Goal: Task Accomplishment & Management: Complete application form

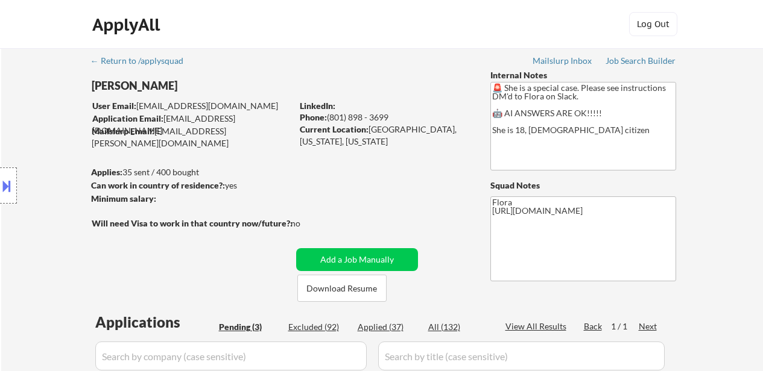
select select ""pending""
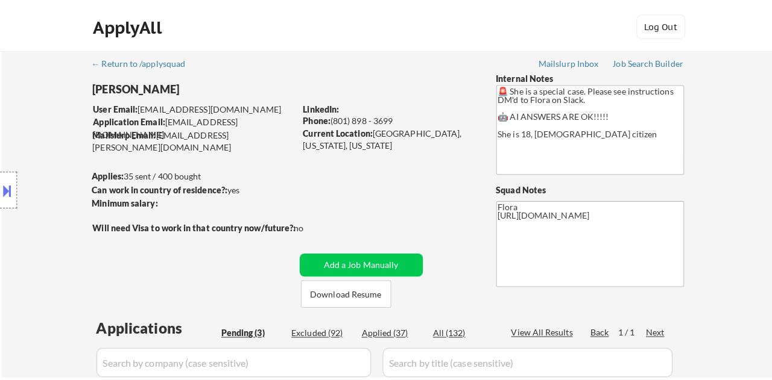
scroll to position [241, 0]
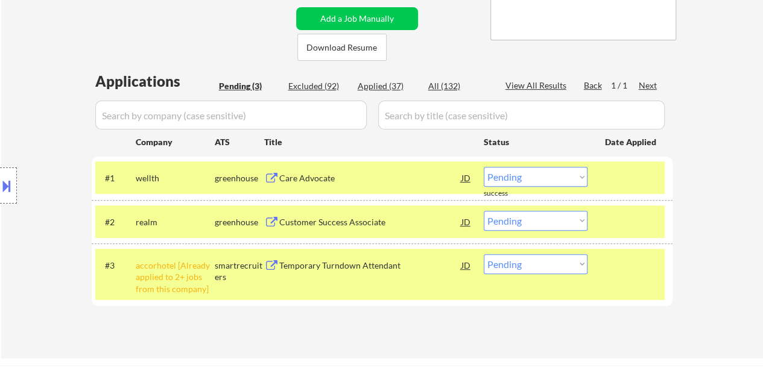
click at [303, 182] on div "Care Advocate" at bounding box center [370, 178] width 182 height 12
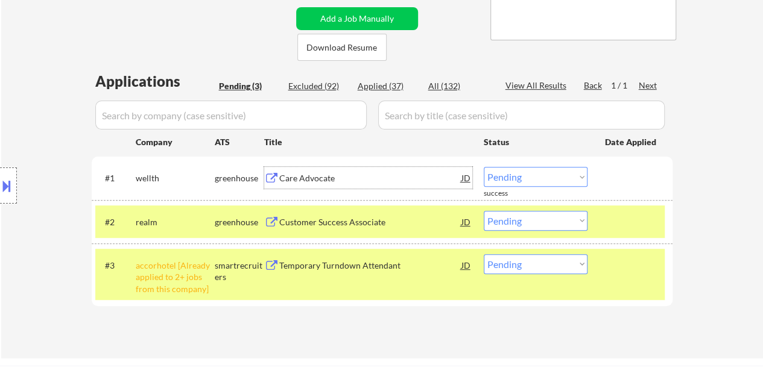
click at [558, 173] on select "Choose an option... Pending Applied Excluded (Questions) Excluded (Expired) Exc…" at bounding box center [535, 177] width 104 height 20
click at [483, 167] on select "Choose an option... Pending Applied Excluded (Questions) Excluded (Expired) Exc…" at bounding box center [535, 177] width 104 height 20
click at [333, 213] on div "Customer Success Associate" at bounding box center [370, 222] width 182 height 22
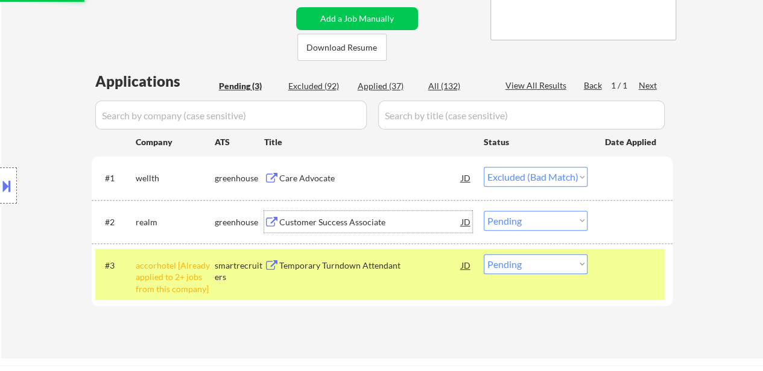
select select ""pending""
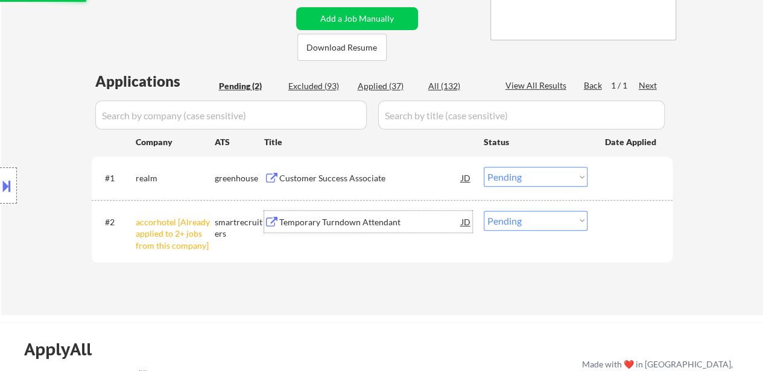
click at [532, 218] on select "Choose an option... Pending Applied Excluded (Questions) Excluded (Expired) Exc…" at bounding box center [535, 221] width 104 height 20
select select ""excluded__other_""
click at [483, 211] on select "Choose an option... Pending Applied Excluded (Questions) Excluded (Expired) Exc…" at bounding box center [535, 221] width 104 height 20
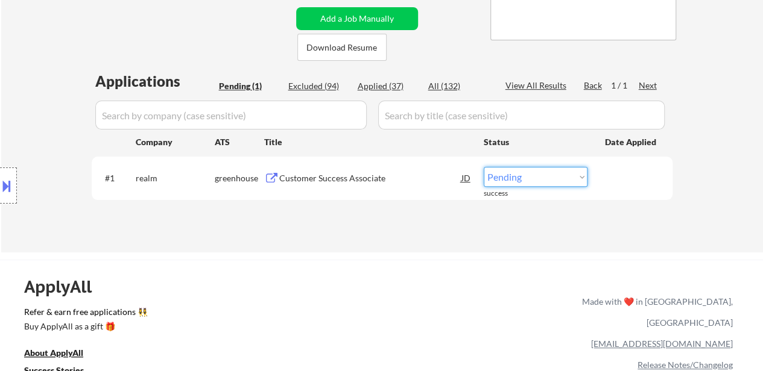
click at [535, 177] on select "Choose an option... Pending Applied Excluded (Questions) Excluded (Expired) Exc…" at bounding box center [535, 177] width 104 height 20
click at [341, 289] on div "ApplyAll Refer & earn free applications 👯‍♀️ Buy ApplyAll as a gift 🎁 About App…" at bounding box center [381, 363] width 763 height 191
click at [330, 180] on div "Customer Success Associate" at bounding box center [370, 178] width 182 height 12
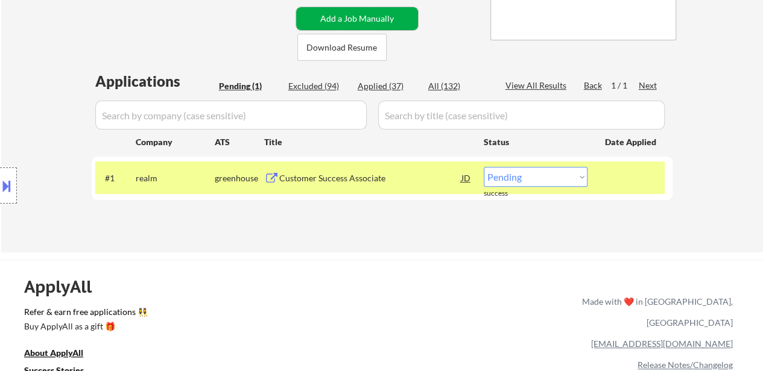
click at [354, 19] on button "Add a Job Manually" at bounding box center [357, 18] width 122 height 23
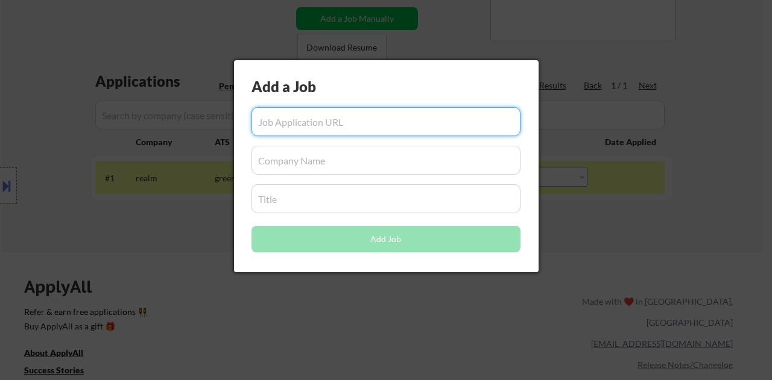
paste input "Milo and Olive"
type input "M"
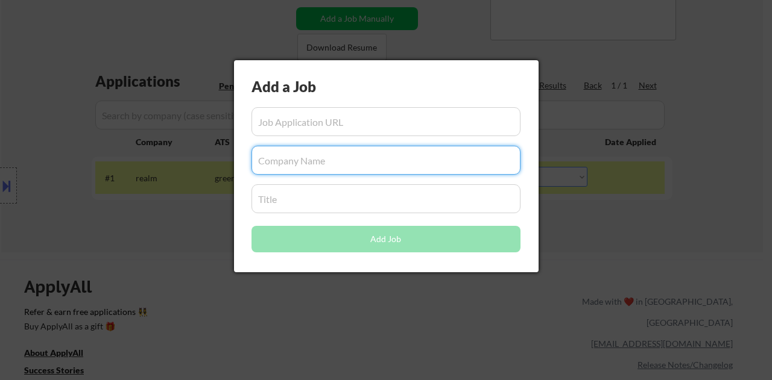
click at [324, 160] on input "input" at bounding box center [385, 160] width 269 height 29
paste input "Milo and Olive"
type input "Milo and Olive"
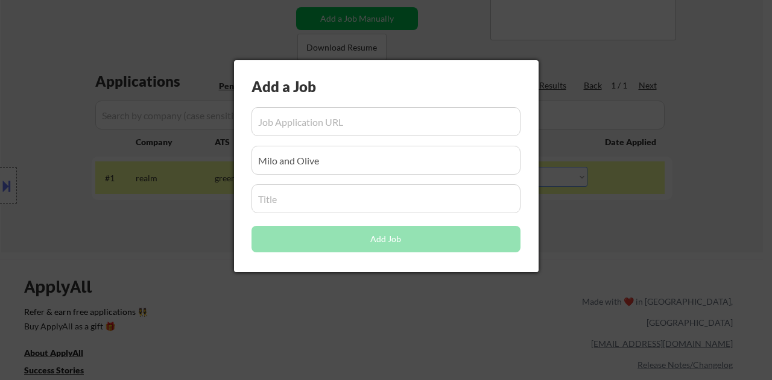
click at [338, 133] on input "input" at bounding box center [385, 121] width 269 height 29
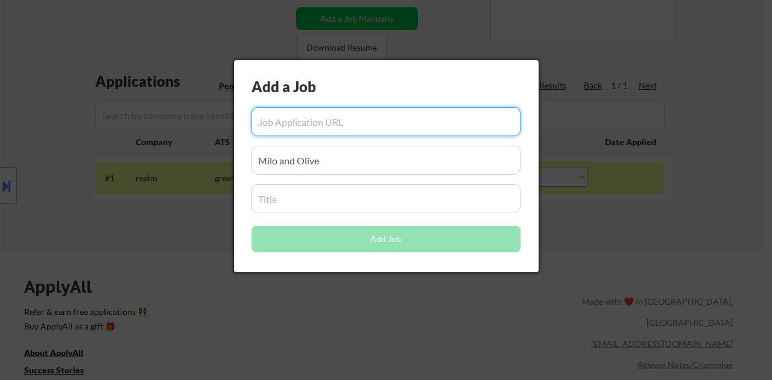
paste input "https://www.simplyhired.com/job/SaxH77-eA7NdnpWNIvAqN6v1tfEGSOQgtOKNDGvOvoryTUP…"
type input "https://www.simplyhired.com/job/SaxH77-eA7NdnpWNIvAqN6v1tfEGSOQgtOKNDGvOvoryTUP…"
click at [310, 210] on input "input" at bounding box center [385, 198] width 269 height 29
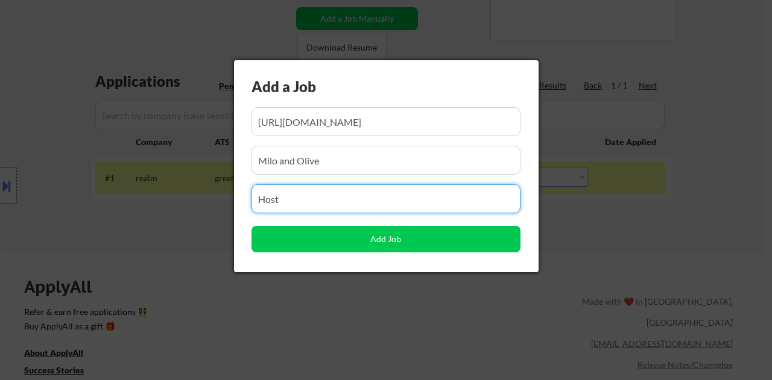
type input "Host"
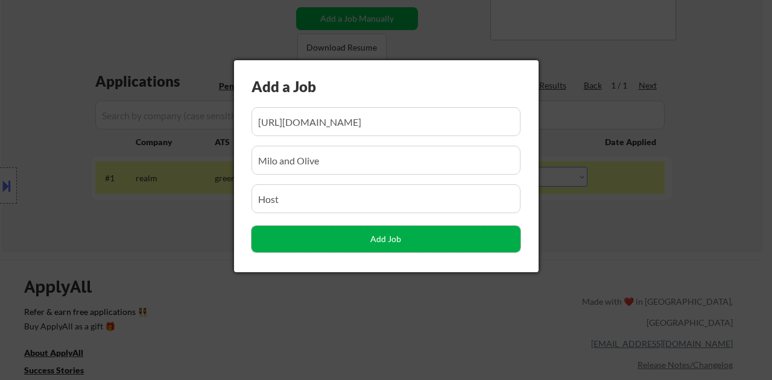
click at [404, 241] on button "Add Job" at bounding box center [385, 239] width 269 height 27
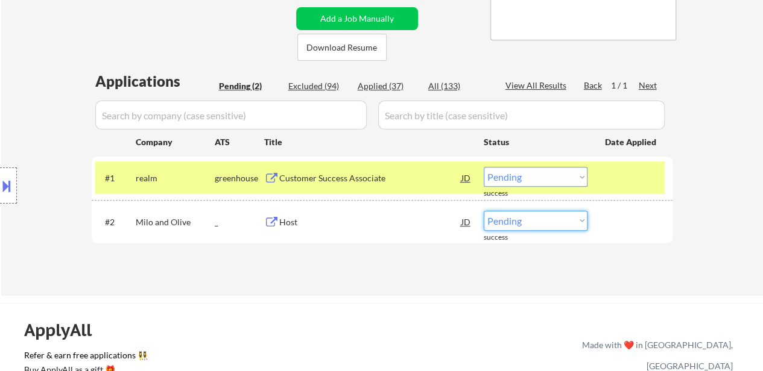
click at [511, 222] on select "Choose an option... Pending Applied Excluded (Questions) Excluded (Expired) Exc…" at bounding box center [535, 221] width 104 height 20
select select ""applied""
click at [483, 211] on select "Choose an option... Pending Applied Excluded (Questions) Excluded (Expired) Exc…" at bounding box center [535, 221] width 104 height 20
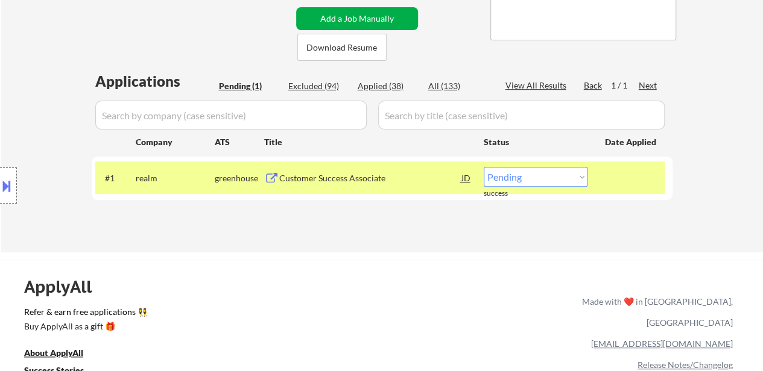
click at [361, 17] on button "Add a Job Manually" at bounding box center [357, 18] width 122 height 23
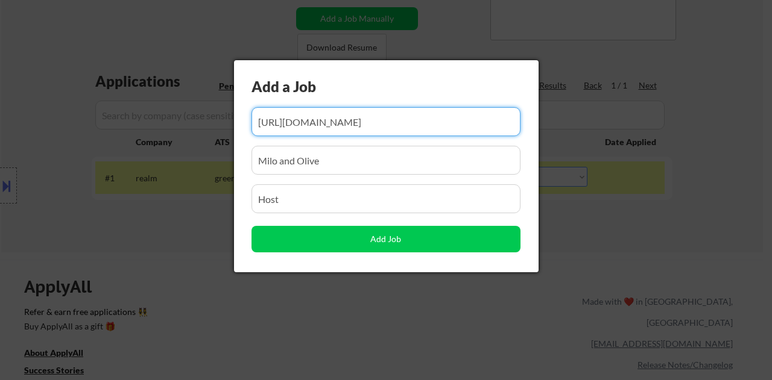
scroll to position [0, 206]
click at [347, 126] on input "input" at bounding box center [385, 121] width 269 height 29
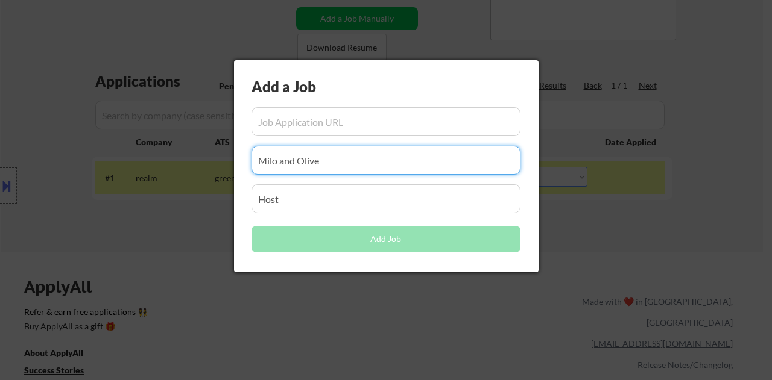
click at [335, 155] on input "input" at bounding box center [385, 160] width 269 height 29
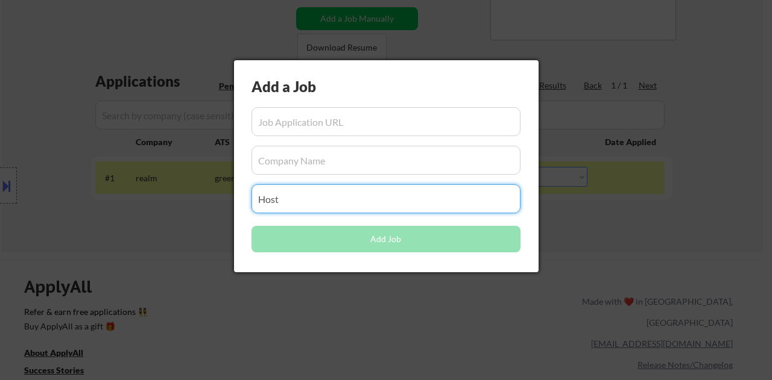
click at [316, 210] on input "input" at bounding box center [385, 198] width 269 height 29
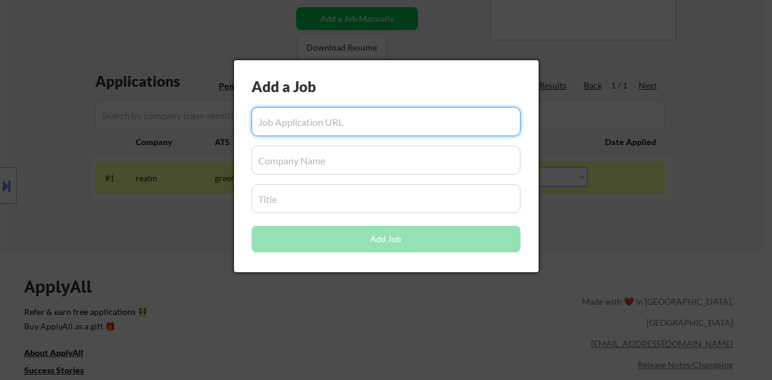
click at [389, 129] on input "input" at bounding box center [385, 121] width 269 height 29
paste input "https://www.simplyhired.com/job/g26Ib2Cgv7hdjjp9ePQltzlUc6SEyfwTnGNVTsv2DLbiIaY…"
type input "https://www.simplyhired.com/job/g26Ib2Cgv7hdjjp9ePQltzlUc6SEyfwTnGNVTsv2DLbiIaY…"
click at [365, 171] on input "input" at bounding box center [385, 160] width 269 height 29
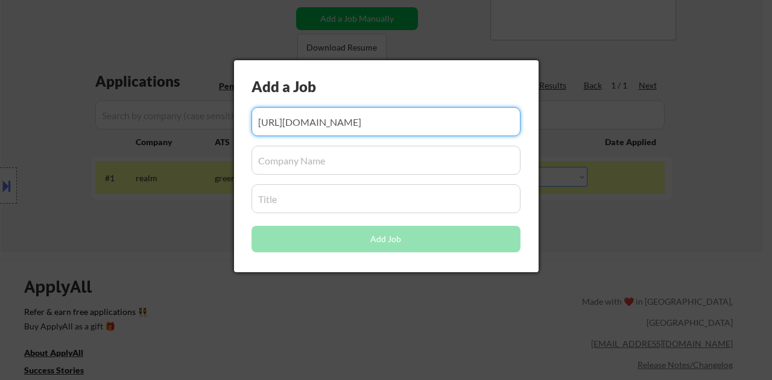
scroll to position [0, 0]
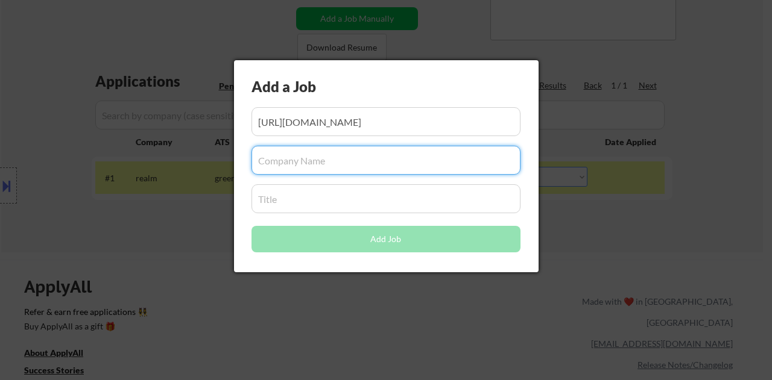
paste input "[DOMAIN_NAME]"
click at [353, 165] on input "input" at bounding box center [385, 160] width 269 height 29
type input "[DOMAIN_NAME]"
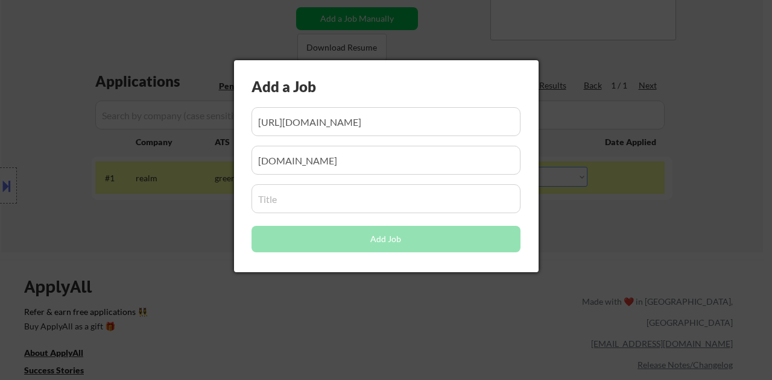
click at [306, 209] on input "input" at bounding box center [385, 198] width 269 height 29
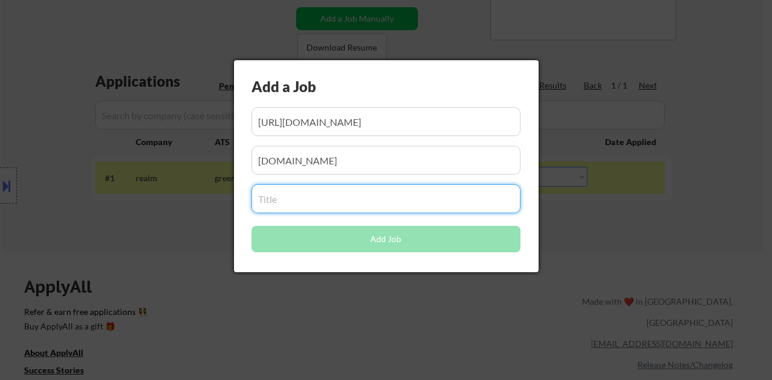
paste input "Front Desk Receptionist/ Admin Support"
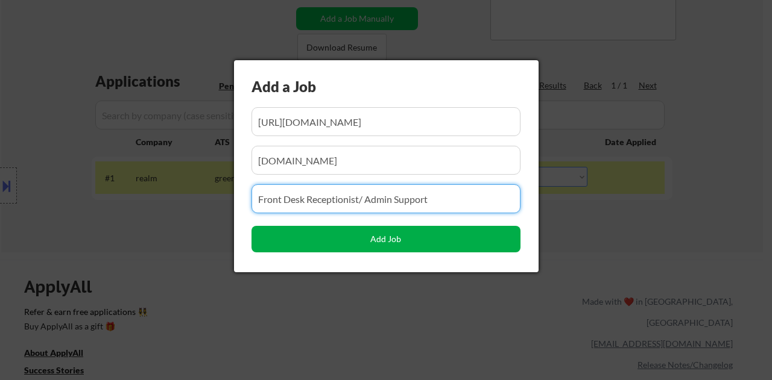
type input "Front Desk Receptionist/ Admin Support"
click at [412, 241] on button "Add Job" at bounding box center [385, 239] width 269 height 27
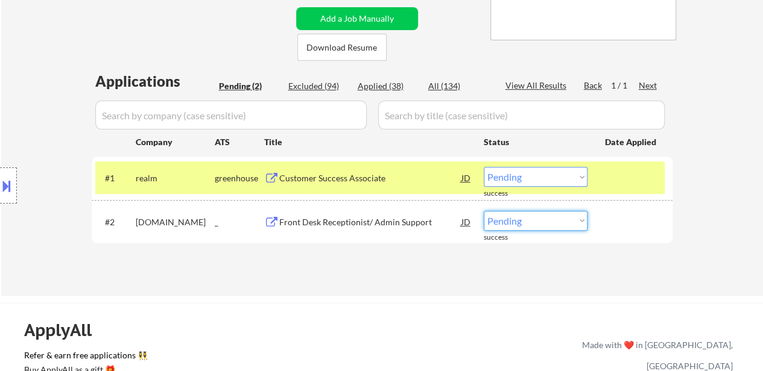
click at [506, 222] on select "Choose an option... Pending Applied Excluded (Questions) Excluded (Expired) Exc…" at bounding box center [535, 221] width 104 height 20
select select ""applied""
click at [483, 211] on select "Choose an option... Pending Applied Excluded (Questions) Excluded (Expired) Exc…" at bounding box center [535, 221] width 104 height 20
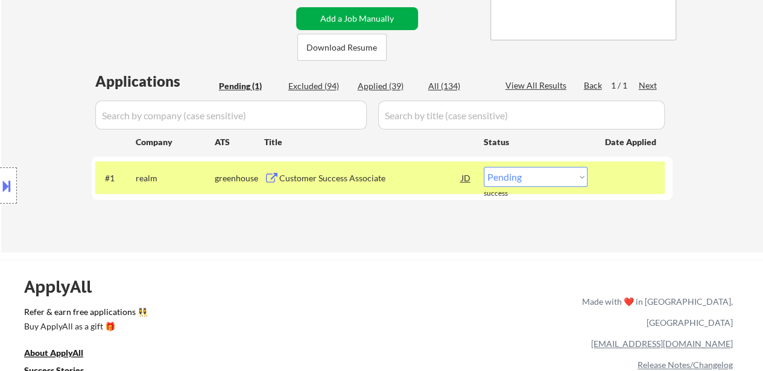
click at [368, 13] on button "Add a Job Manually" at bounding box center [357, 18] width 122 height 23
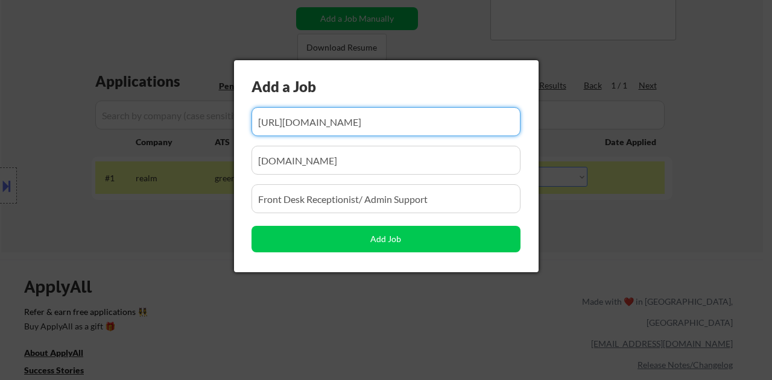
click at [348, 140] on div "Add a Job Add Job" at bounding box center [386, 166] width 304 height 212
click at [352, 128] on input "input" at bounding box center [385, 121] width 269 height 29
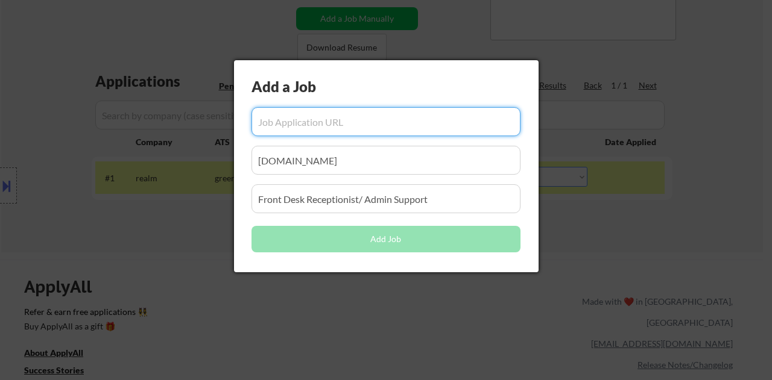
paste input "https://www.simplyhired.com/job/H5u-bc-Lhl-nfTta74uPnm8VPm5Idmp6xUEYwRKfGOsfv18…"
type input "https://www.simplyhired.com/job/H5u-bc-Lhl-nfTta74uPnm8VPm5Idmp6xUEYwRKfGOsfv18…"
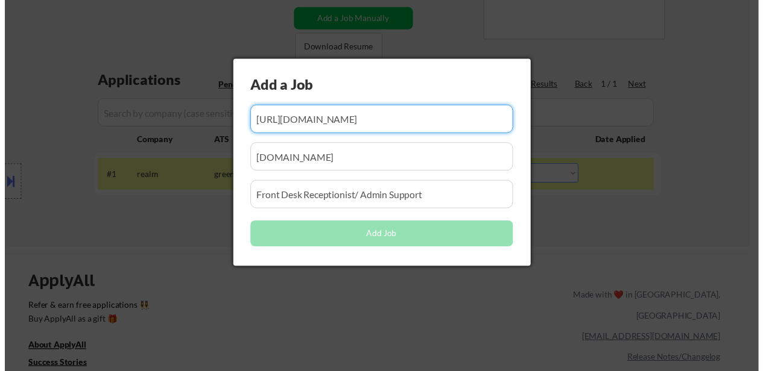
scroll to position [0, 0]
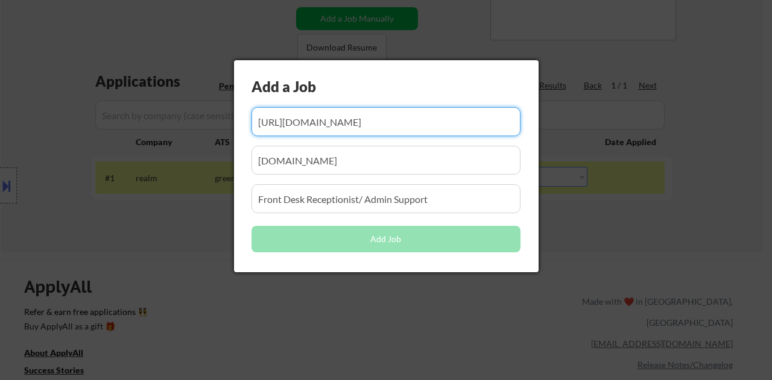
click at [300, 157] on input "input" at bounding box center [385, 160] width 269 height 29
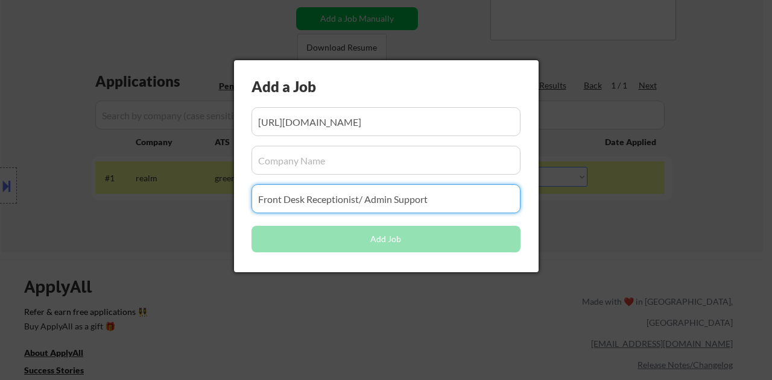
click at [312, 204] on input "input" at bounding box center [385, 198] width 269 height 29
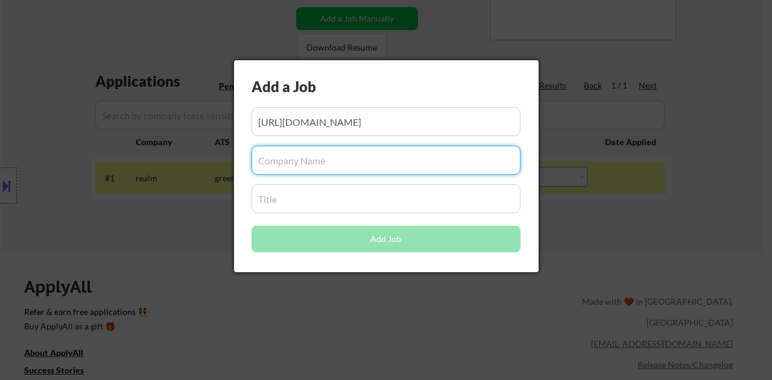
click at [356, 162] on input "input" at bounding box center [385, 160] width 269 height 29
paste input "The Megaformer Studio"
type input "The Megaformer Studio"
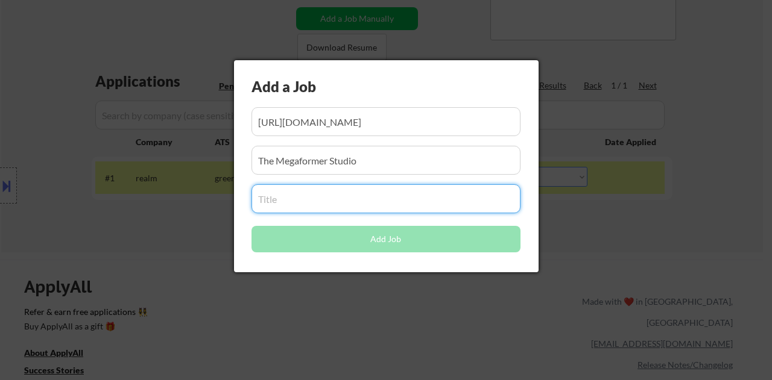
click at [294, 197] on input "input" at bounding box center [385, 198] width 269 height 29
paste input "Front Desk Staff"
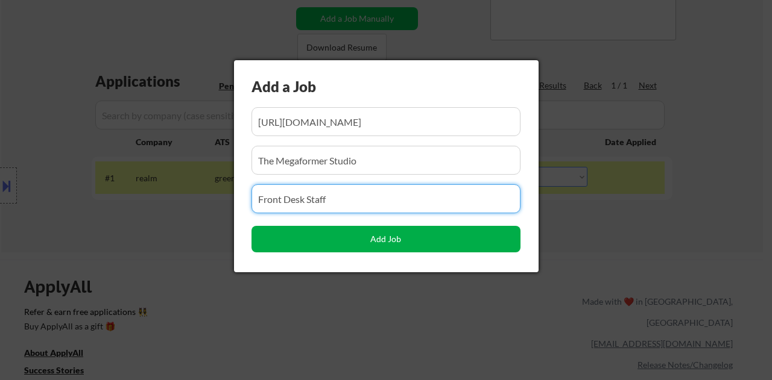
type input "Front Desk Staff"
click at [374, 246] on button "Add Job" at bounding box center [385, 239] width 269 height 27
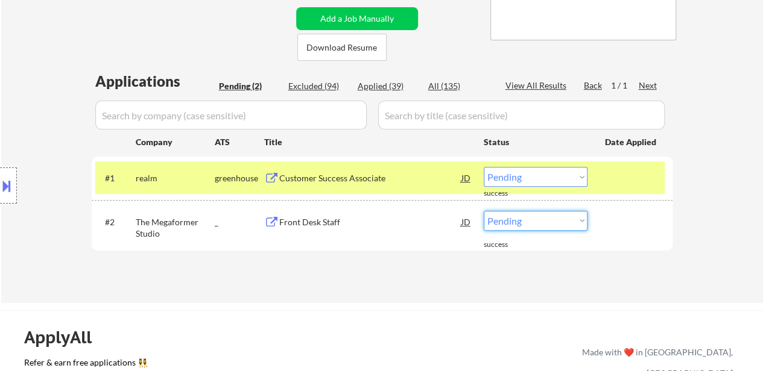
click at [512, 224] on select "Choose an option... Pending Applied Excluded (Questions) Excluded (Expired) Exc…" at bounding box center [535, 221] width 104 height 20
select select ""applied""
click at [483, 211] on select "Choose an option... Pending Applied Excluded (Questions) Excluded (Expired) Exc…" at bounding box center [535, 221] width 104 height 20
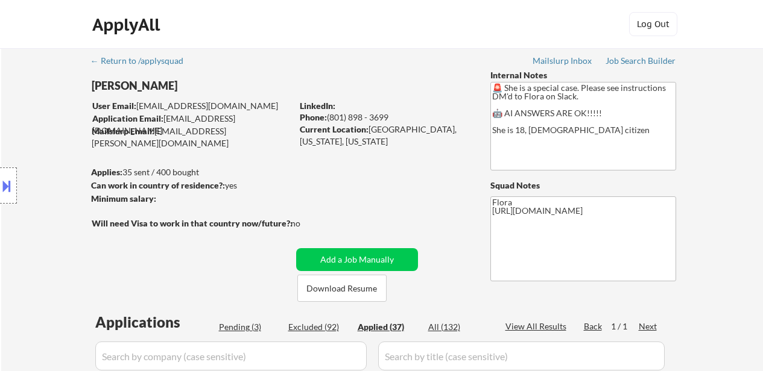
select select ""applied""
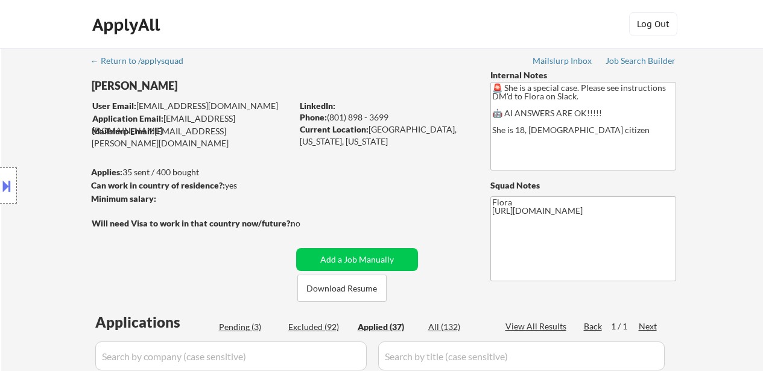
select select ""applied""
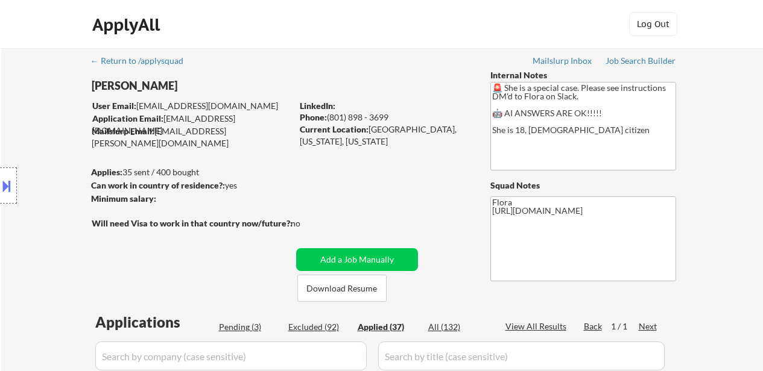
select select ""applied""
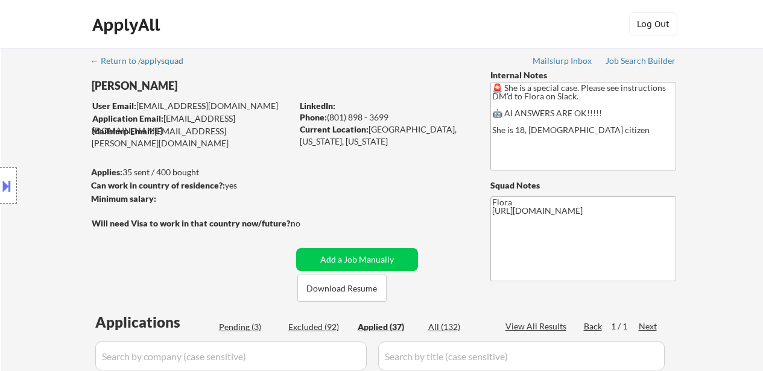
select select ""applied""
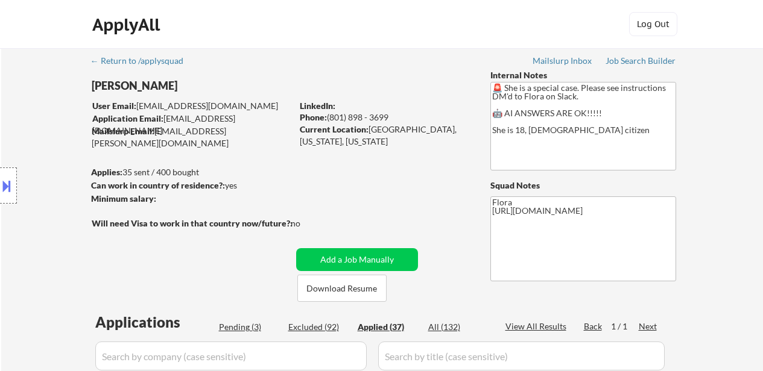
select select ""applied""
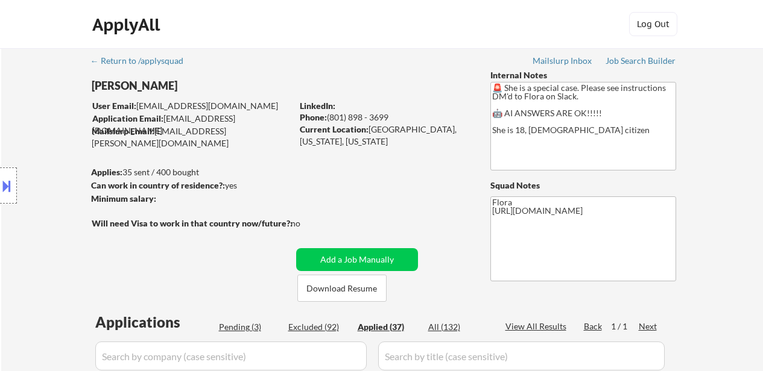
select select ""applied""
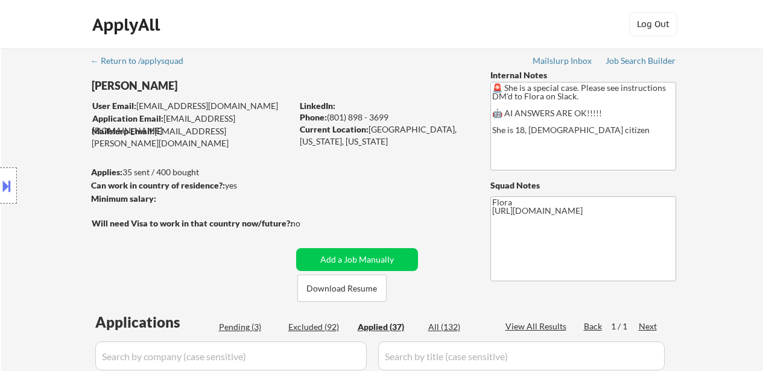
select select ""applied""
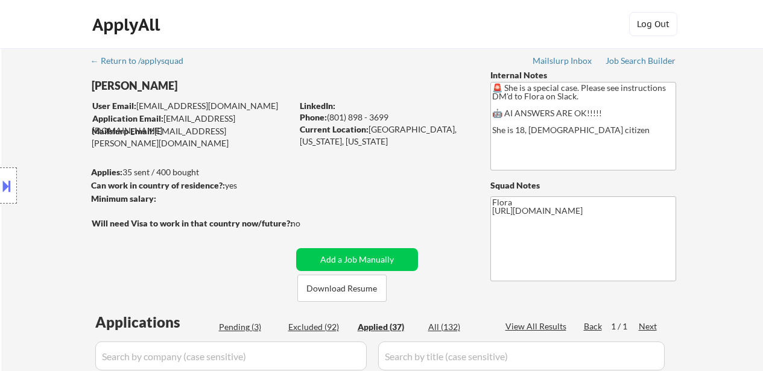
select select ""applied""
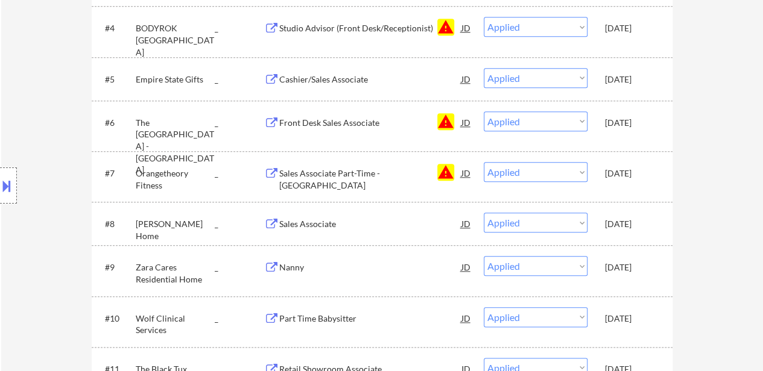
scroll to position [543, 0]
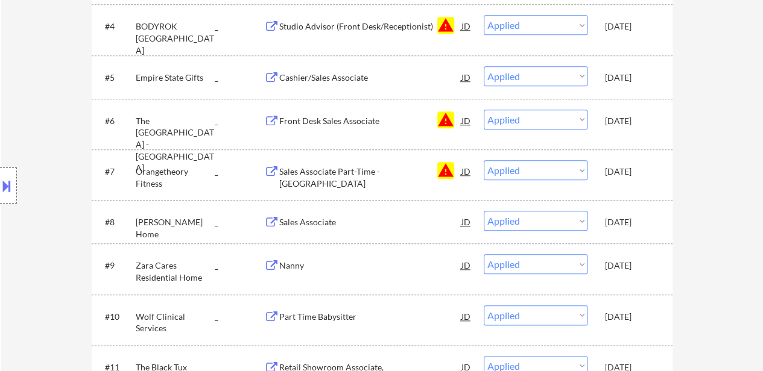
drag, startPoint x: 654, startPoint y: 81, endPoint x: 652, endPoint y: 173, distance: 91.6
copy div "#1 accorhotel [Already applied to 2+ jobs from this company] smartrecruiters Fr…"
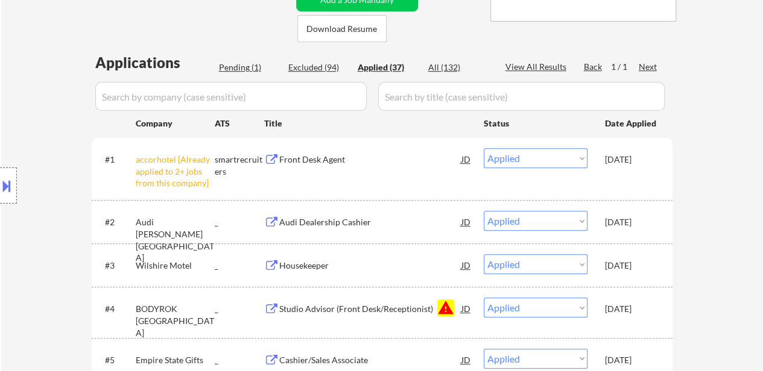
scroll to position [241, 0]
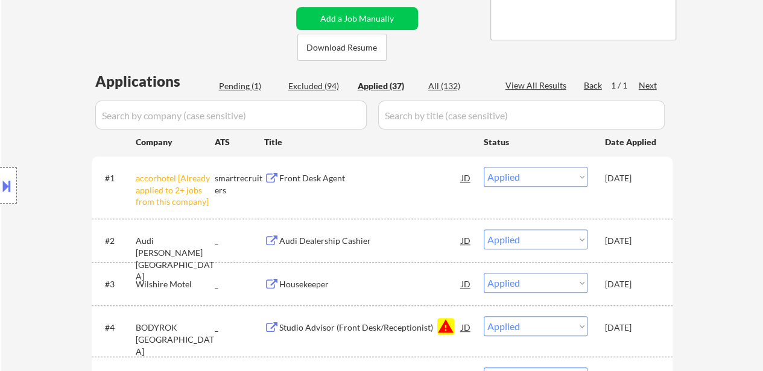
select select ""applied""
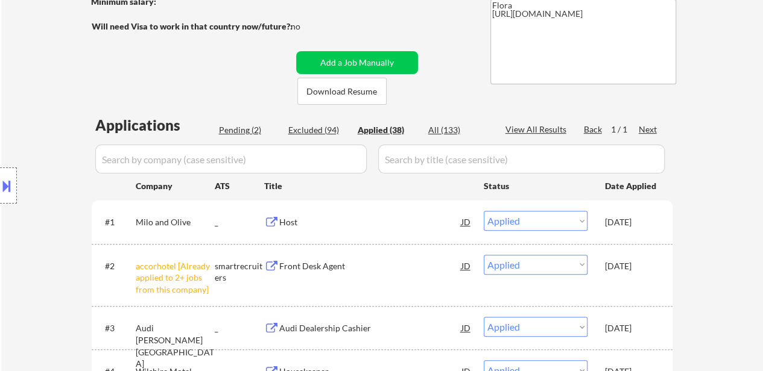
scroll to position [181, 0]
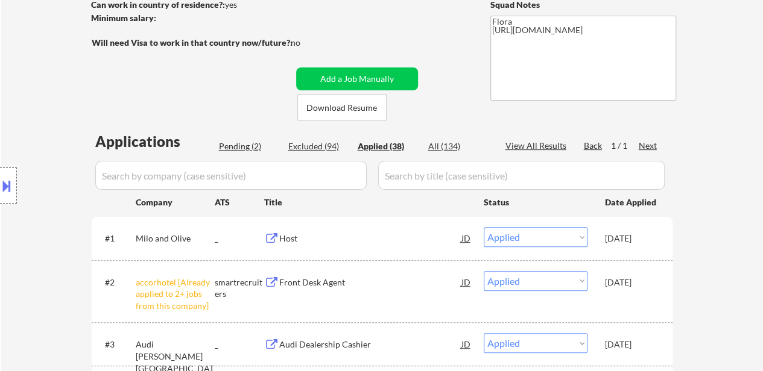
select select ""applied""
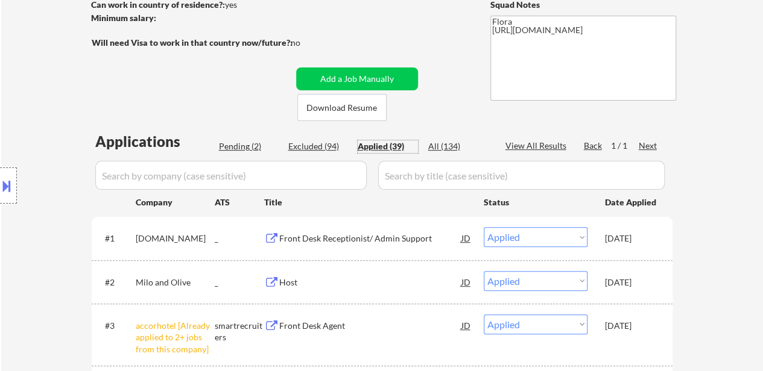
click at [387, 145] on div "Applied (39)" at bounding box center [387, 146] width 60 height 12
click at [268, 178] on input "input" at bounding box center [230, 175] width 271 height 29
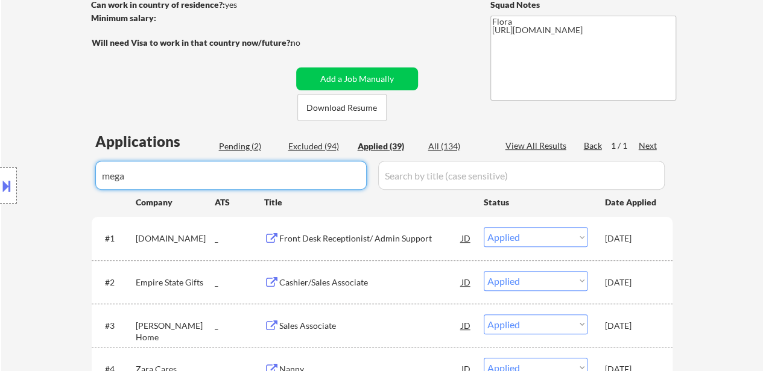
click at [713, 172] on div "← Return to /applysquad Mailslurp Inbox Job Search Builder [PERSON_NAME] User E…" at bounding box center [381, 341] width 761 height 949
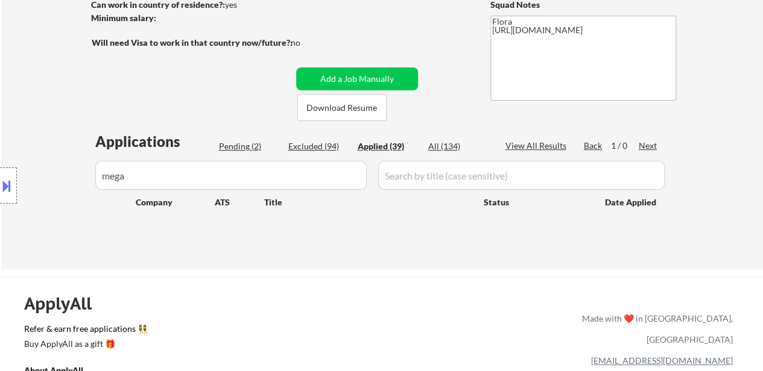
click at [212, 183] on div "Location Inclusions: [GEOGRAPHIC_DATA], [GEOGRAPHIC_DATA] [GEOGRAPHIC_DATA], [G…" at bounding box center [108, 186] width 216 height 224
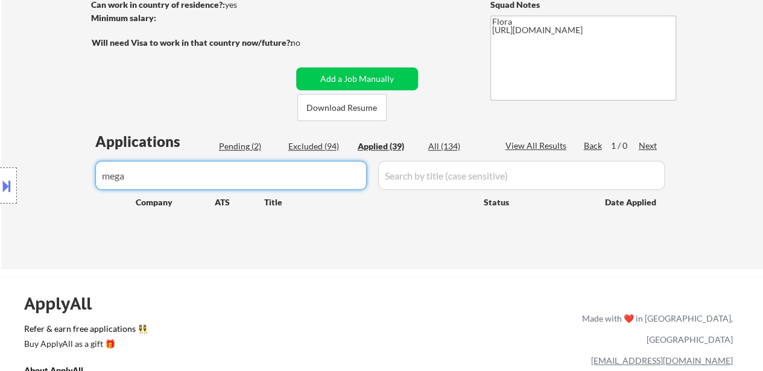
click at [341, 174] on input "input" at bounding box center [230, 175] width 271 height 29
type input "m"
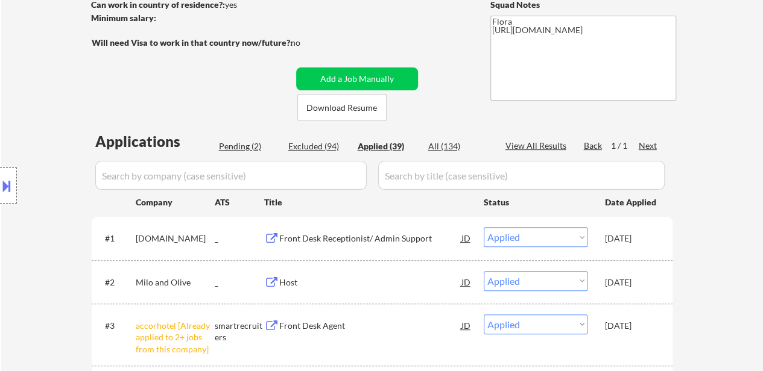
select select ""applied""
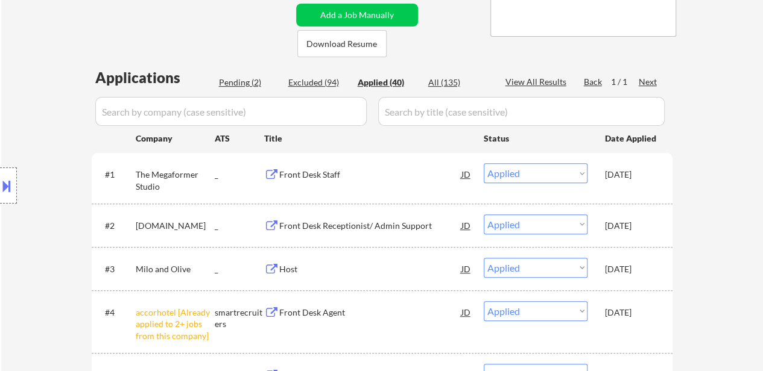
scroll to position [241, 0]
